Goal: Task Accomplishment & Management: Manage account settings

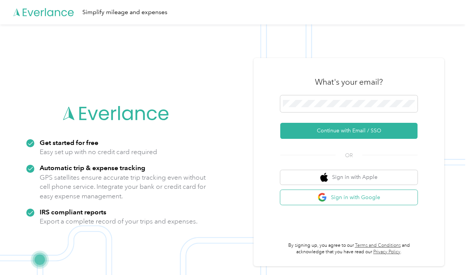
click at [338, 198] on button "Sign in with Google" at bounding box center [348, 197] width 137 height 15
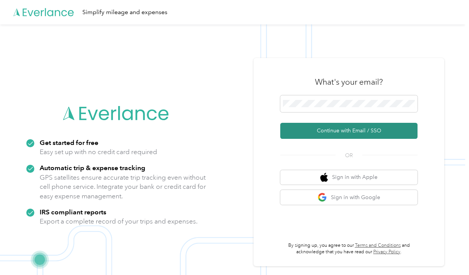
click at [334, 129] on button "Continue with Email / SSO" at bounding box center [348, 131] width 137 height 16
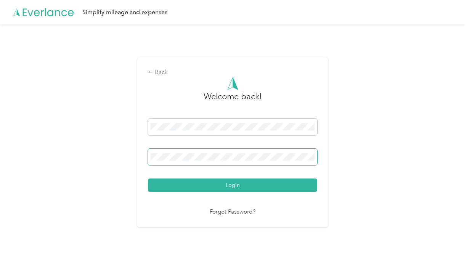
click at [235, 185] on button "Login" at bounding box center [232, 184] width 169 height 13
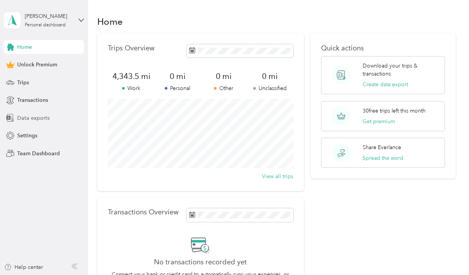
click at [40, 117] on span "Data exports" at bounding box center [33, 118] width 32 height 8
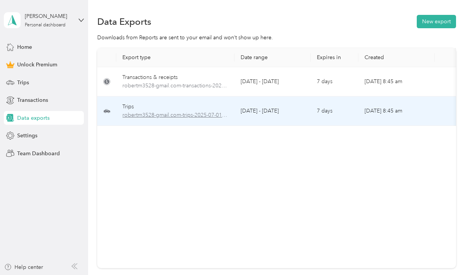
click at [149, 115] on span "robertm3528-gmail.com-trips-2025-07-01-2025-08-31.xlsx" at bounding box center [175, 115] width 106 height 8
click at [241, 114] on td "[DATE] - [DATE]" at bounding box center [273, 110] width 76 height 29
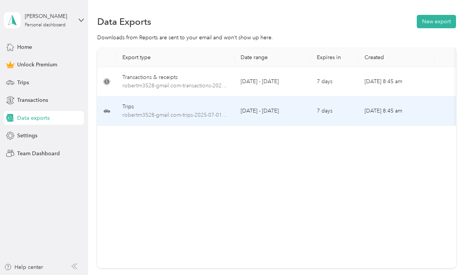
click at [428, 109] on td "[DATE] 8:45 am" at bounding box center [397, 110] width 76 height 29
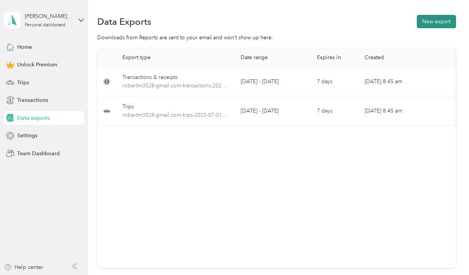
click at [435, 21] on button "New export" at bounding box center [436, 21] width 39 height 13
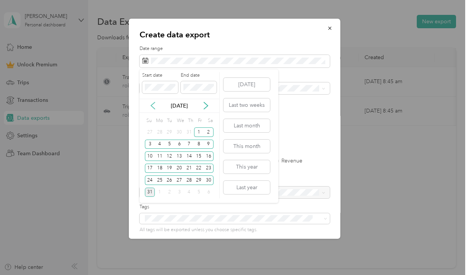
click at [151, 105] on icon at bounding box center [153, 106] width 8 height 8
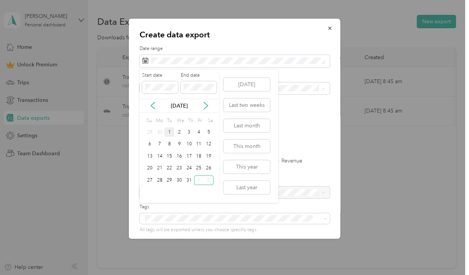
click at [169, 134] on div "1" at bounding box center [169, 132] width 10 height 10
click at [206, 106] on icon at bounding box center [206, 105] width 4 height 7
click at [148, 193] on div "31" at bounding box center [150, 193] width 10 height 10
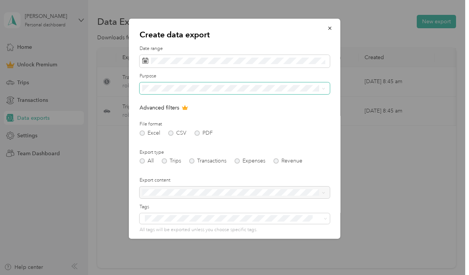
click at [324, 90] on icon at bounding box center [323, 88] width 3 height 3
click at [269, 142] on div "Consultant" at bounding box center [234, 141] width 178 height 8
click at [195, 135] on div "Excel CSV PDF" at bounding box center [235, 132] width 190 height 5
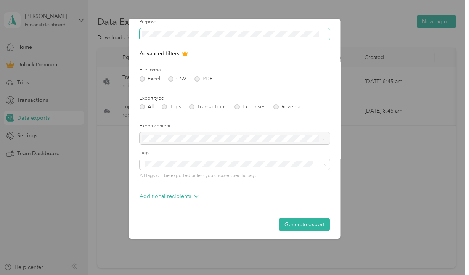
scroll to position [58, 0]
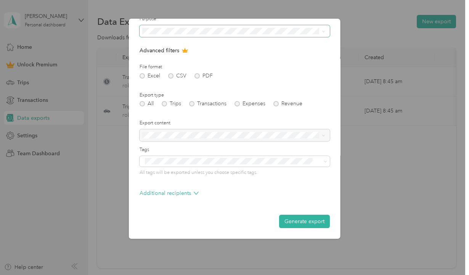
click at [241, 138] on div at bounding box center [235, 135] width 190 height 12
click at [291, 228] on button "Generate export" at bounding box center [304, 221] width 51 height 13
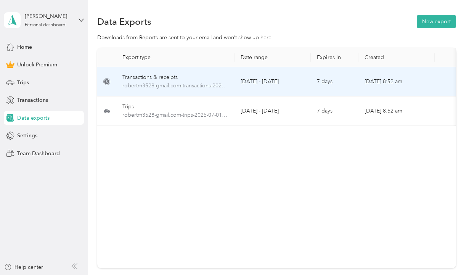
click at [259, 81] on td "[DATE] - [DATE]" at bounding box center [273, 81] width 76 height 29
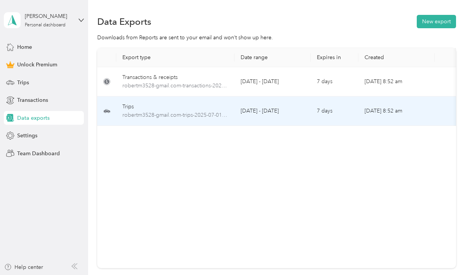
click at [246, 111] on td "[DATE] - [DATE]" at bounding box center [273, 110] width 76 height 29
click at [194, 113] on span "robertm3528-gmail.com-trips-2025-07-01-2025-08-31.xlsx" at bounding box center [175, 115] width 106 height 8
click at [432, 109] on td "[DATE] 8:52 am" at bounding box center [397, 110] width 76 height 29
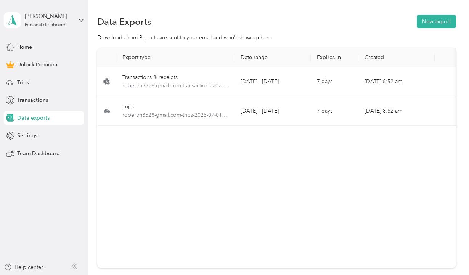
scroll to position [0, 0]
click at [20, 45] on span "Home" at bounding box center [24, 47] width 15 height 8
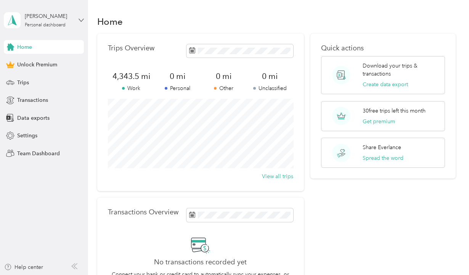
click at [79, 20] on icon at bounding box center [81, 20] width 5 height 5
click at [20, 62] on div "Log out" at bounding box center [25, 60] width 29 height 8
